Goal: Task Accomplishment & Management: Complete application form

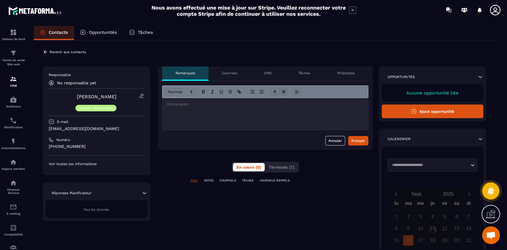
scroll to position [4918, 0]
click at [281, 170] on button "Terminés (7)" at bounding box center [281, 167] width 33 height 8
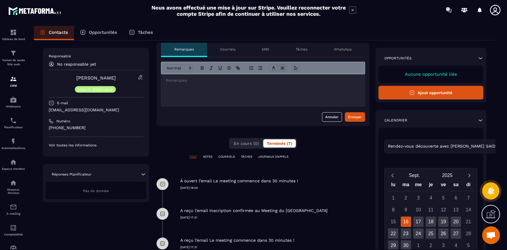
scroll to position [0, 0]
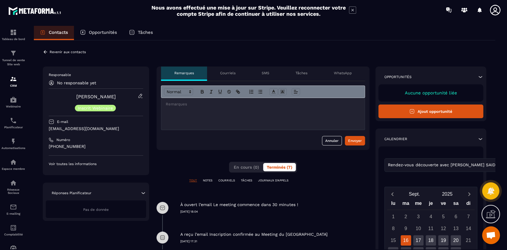
click at [45, 50] on icon at bounding box center [45, 51] width 5 height 5
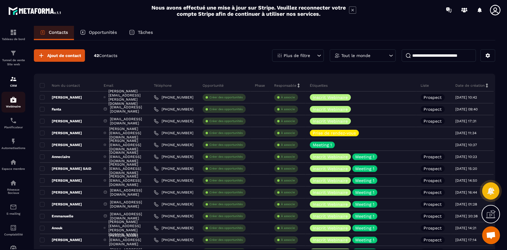
click at [10, 101] on div "Webinaire" at bounding box center [13, 102] width 24 height 12
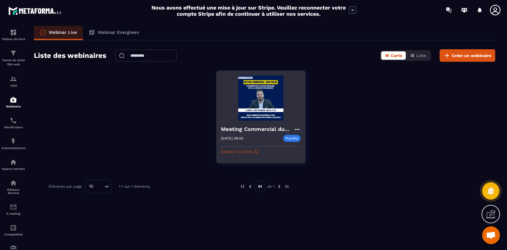
click at [259, 109] on img at bounding box center [261, 97] width 80 height 45
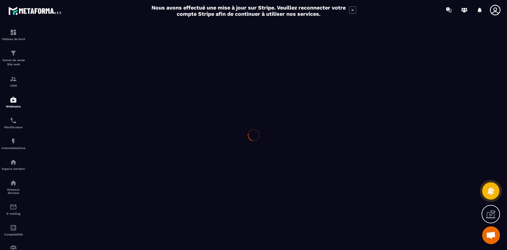
type input "**********"
type textarea "**********"
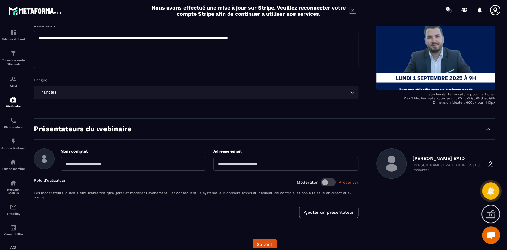
scroll to position [88, 0]
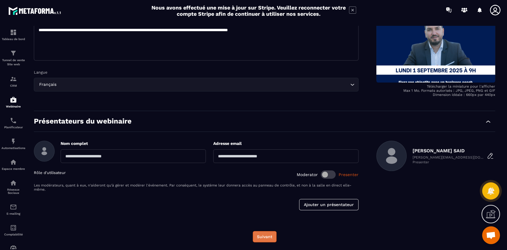
click at [267, 237] on button "Suivant" at bounding box center [265, 236] width 24 height 11
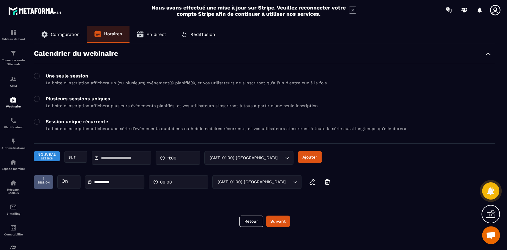
click at [115, 158] on input "text" at bounding box center [122, 158] width 42 height 4
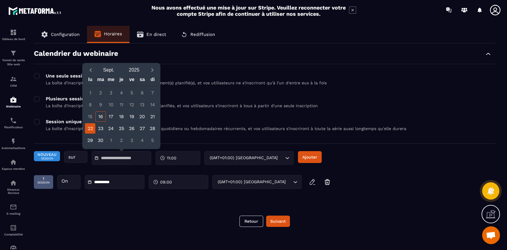
click at [91, 129] on div "22" at bounding box center [90, 128] width 10 height 10
type input "**********"
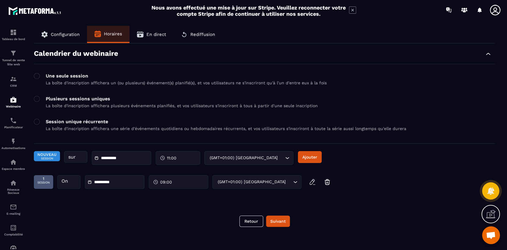
click at [175, 157] on span "11:00" at bounding box center [172, 158] width 10 height 6
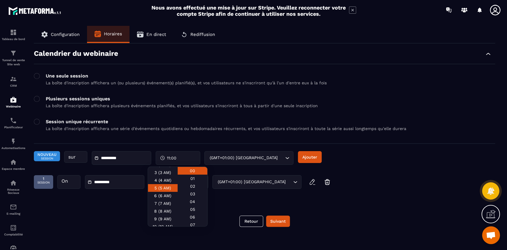
scroll to position [33, 0]
click at [156, 211] on div "9 (9 AM)" at bounding box center [163, 207] width 30 height 8
click at [313, 158] on button "Ajouter" at bounding box center [310, 157] width 24 height 12
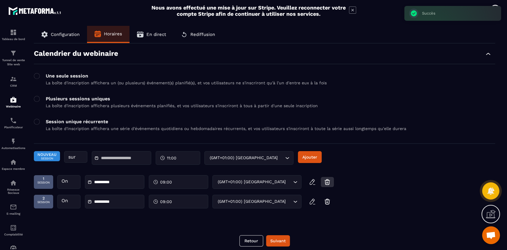
click at [328, 181] on icon "button" at bounding box center [327, 181] width 5 height 0
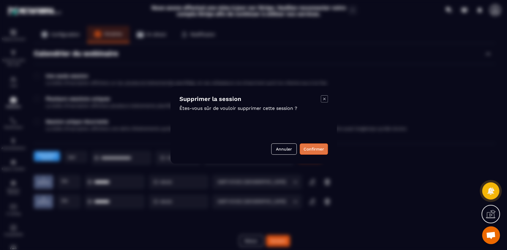
click at [319, 152] on button "Confirmer" at bounding box center [314, 148] width 28 height 11
type input "**********"
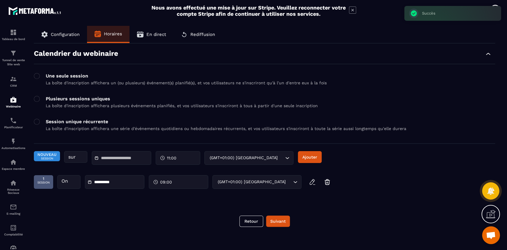
click at [113, 160] on input "text" at bounding box center [122, 158] width 42 height 4
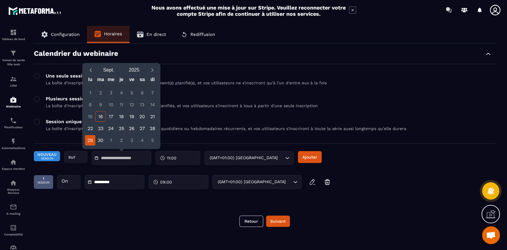
click at [91, 139] on div "29" at bounding box center [90, 140] width 10 height 10
type input "**********"
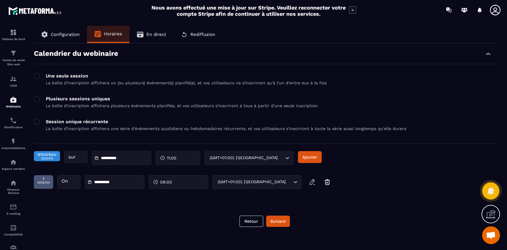
click at [177, 159] on div "11:00" at bounding box center [178, 158] width 45 height 14
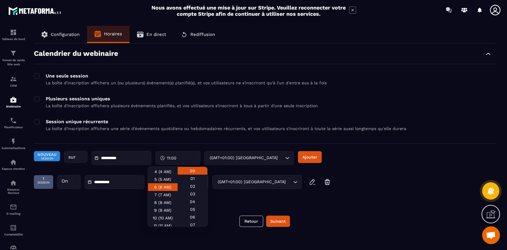
scroll to position [31, 0]
click at [161, 211] on div "9 (9 AM)" at bounding box center [163, 210] width 30 height 8
click at [310, 157] on button "Ajouter" at bounding box center [310, 157] width 24 height 12
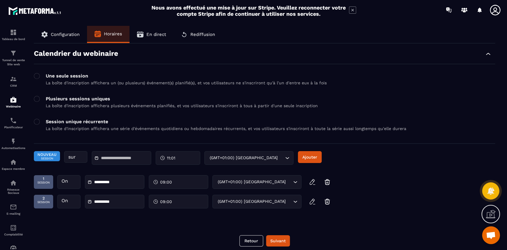
click at [122, 214] on div "**********" at bounding box center [168, 205] width 268 height 20
click at [280, 241] on button "Suivant" at bounding box center [278, 240] width 24 height 11
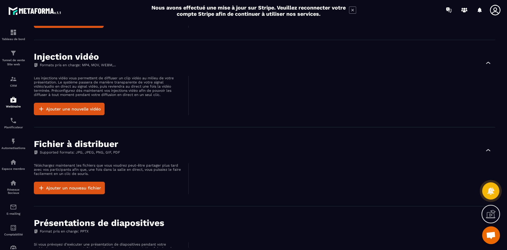
scroll to position [346, 0]
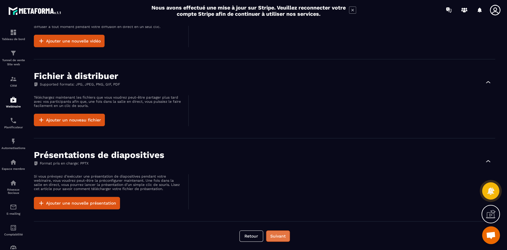
click at [271, 237] on button "Suivant" at bounding box center [278, 235] width 24 height 11
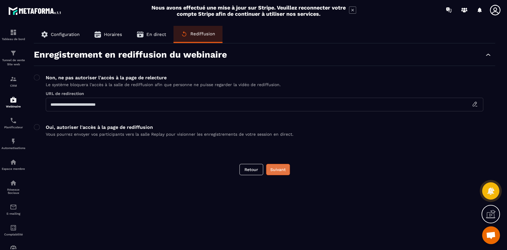
click at [278, 168] on button "Suivant" at bounding box center [278, 169] width 24 height 11
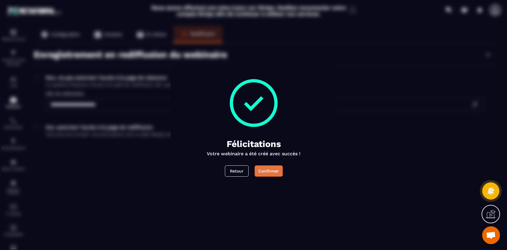
click at [266, 170] on div "Confirmer" at bounding box center [268, 171] width 20 height 6
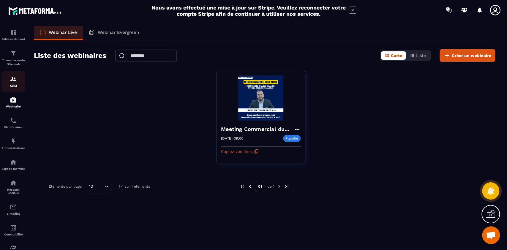
click at [12, 81] on img at bounding box center [13, 78] width 7 height 7
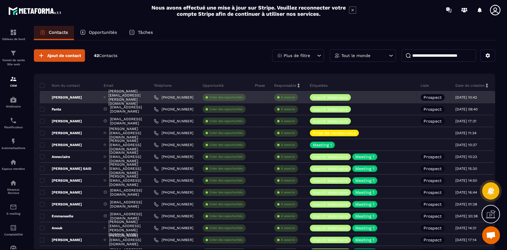
click at [57, 98] on p "[PERSON_NAME]" at bounding box center [61, 97] width 42 height 5
